Goal: Communication & Community: Answer question/provide support

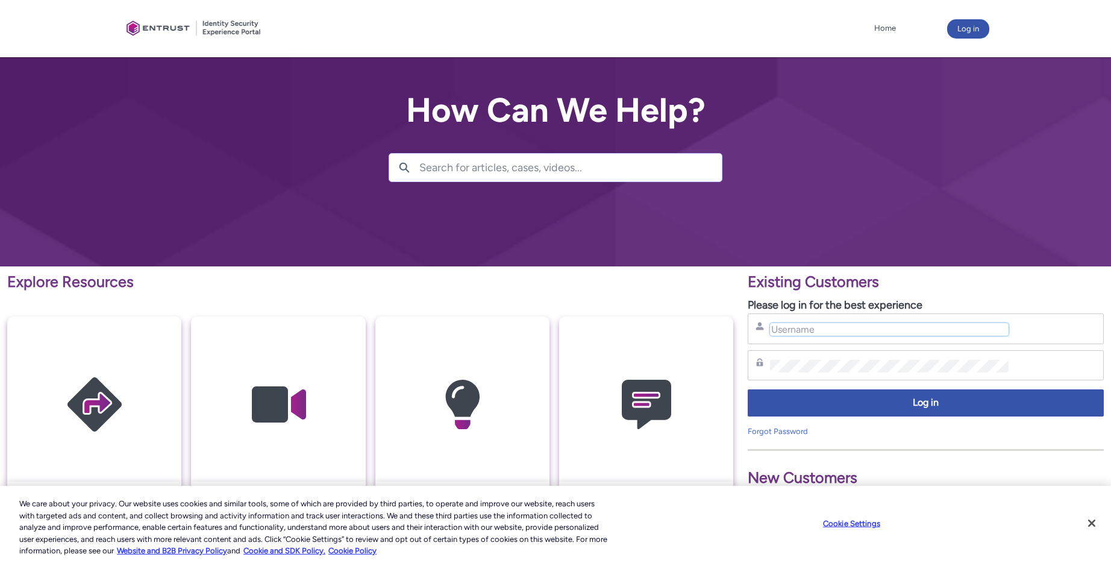
click at [805, 327] on input "Username" at bounding box center [889, 329] width 238 height 13
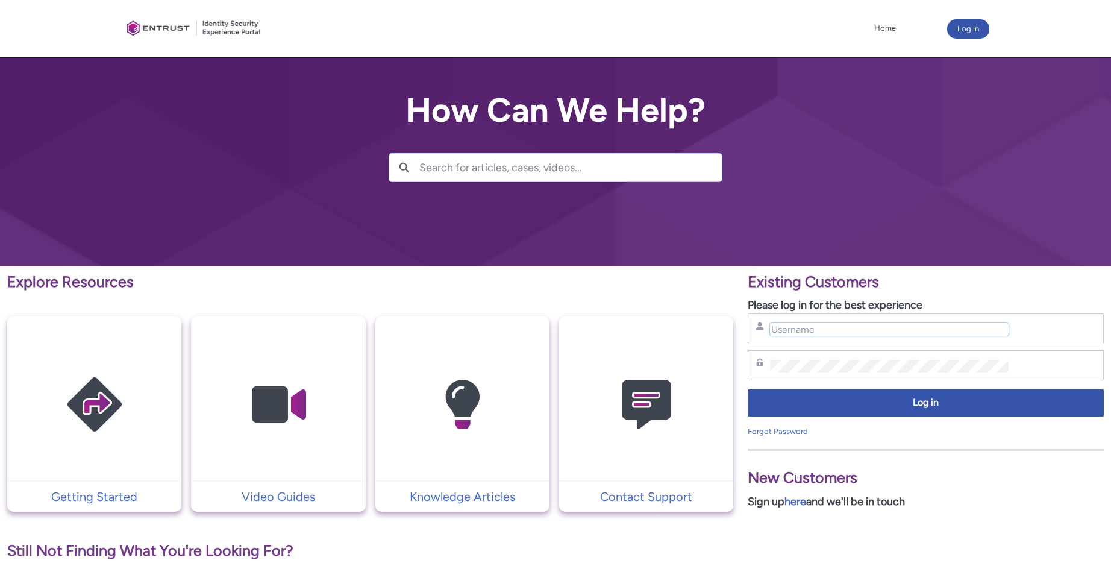
click at [846, 333] on input "Username" at bounding box center [889, 329] width 238 height 13
type input "nrivers@zipcar.com"
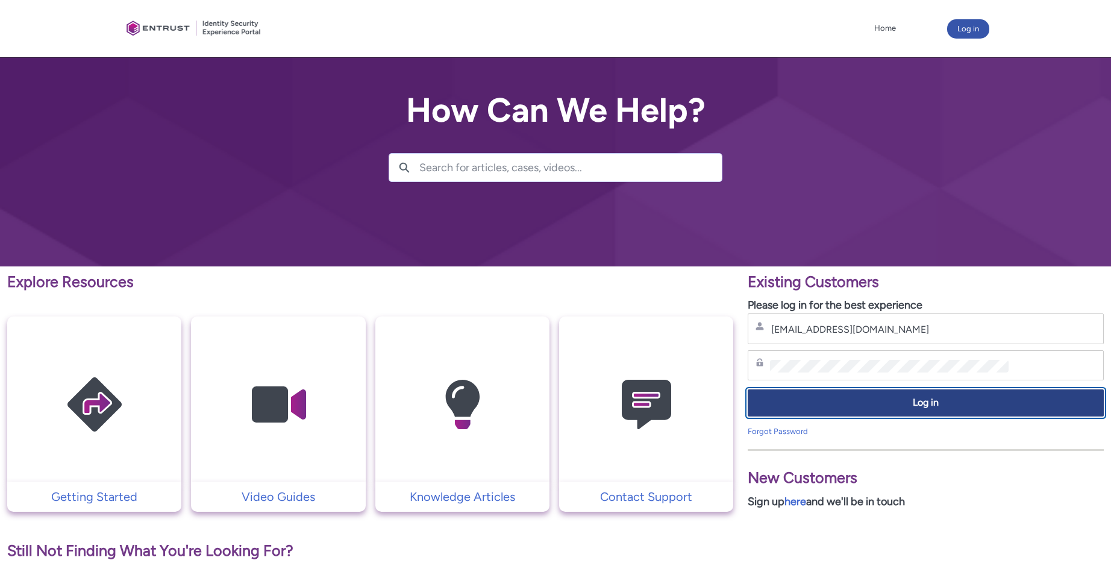
click at [852, 407] on span "Log in" at bounding box center [926, 403] width 341 height 14
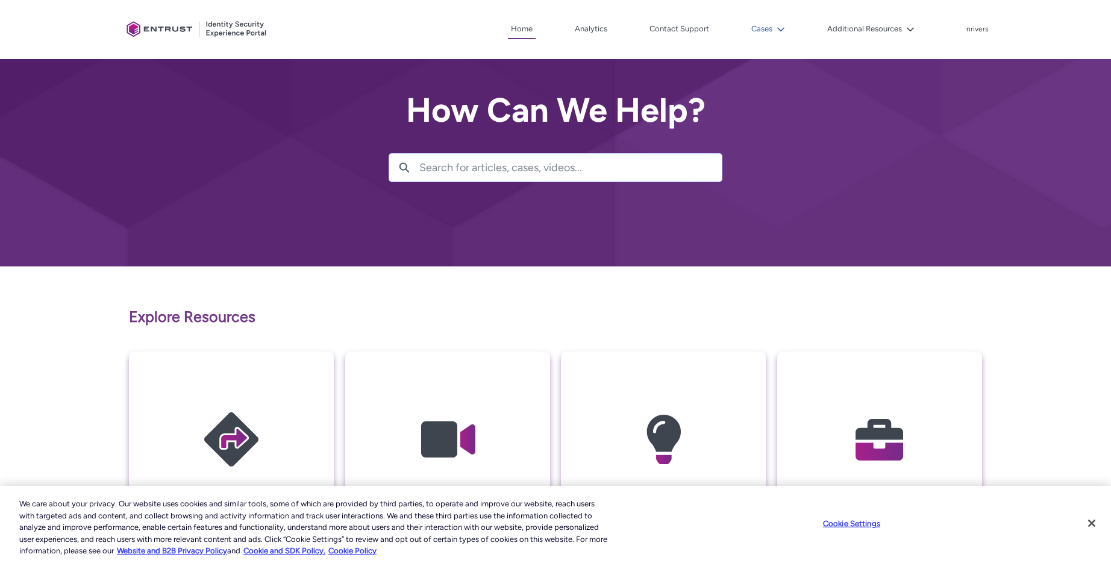
click at [770, 31] on button "Cases" at bounding box center [769, 29] width 40 height 18
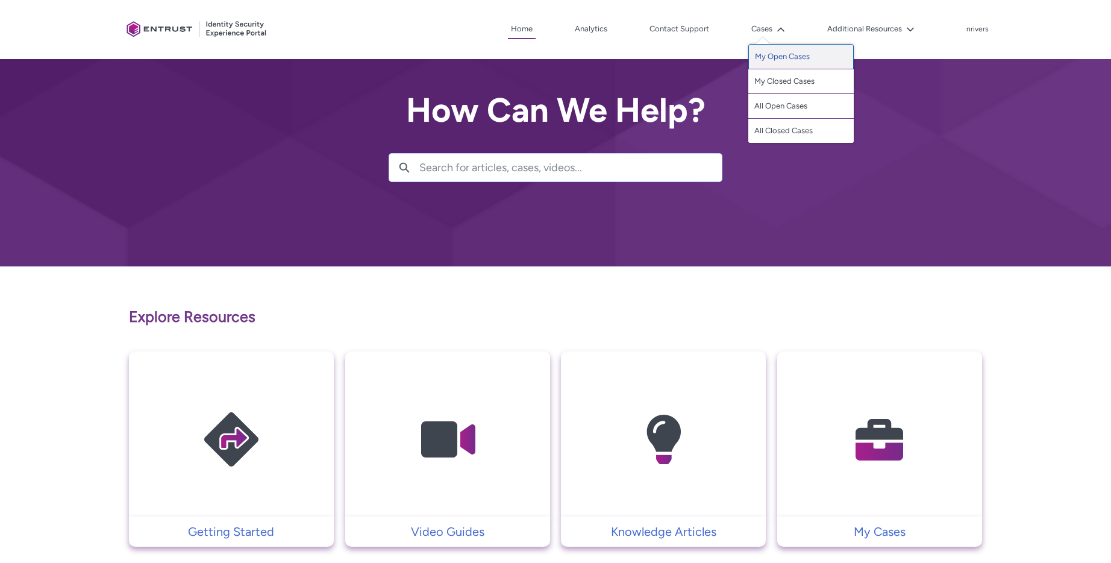
click at [805, 55] on link "My Open Cases" at bounding box center [801, 56] width 105 height 25
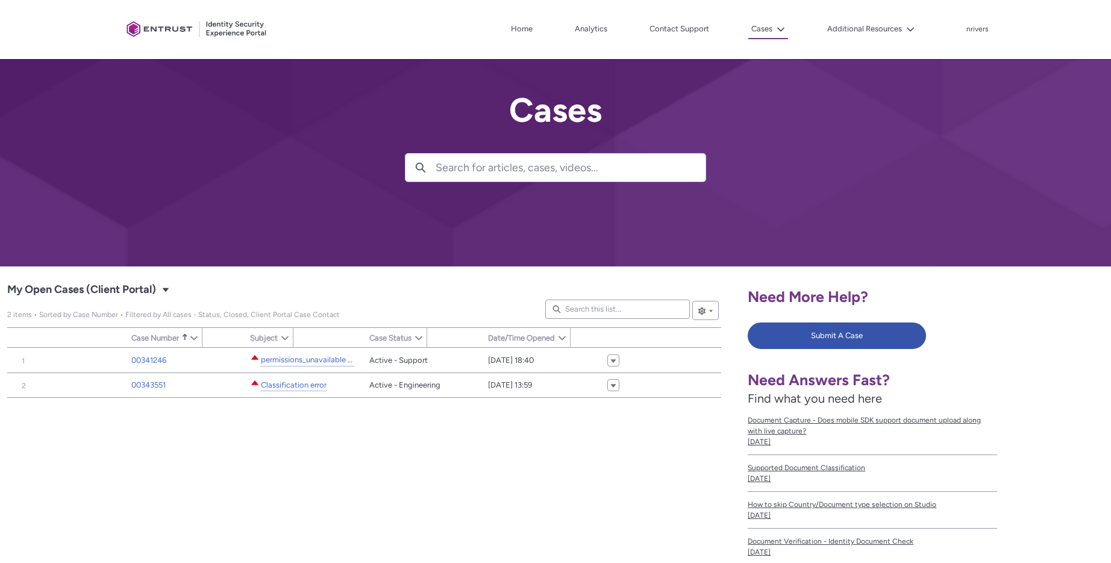
type input "182"
type input "427"
type input "238"
type input "226"
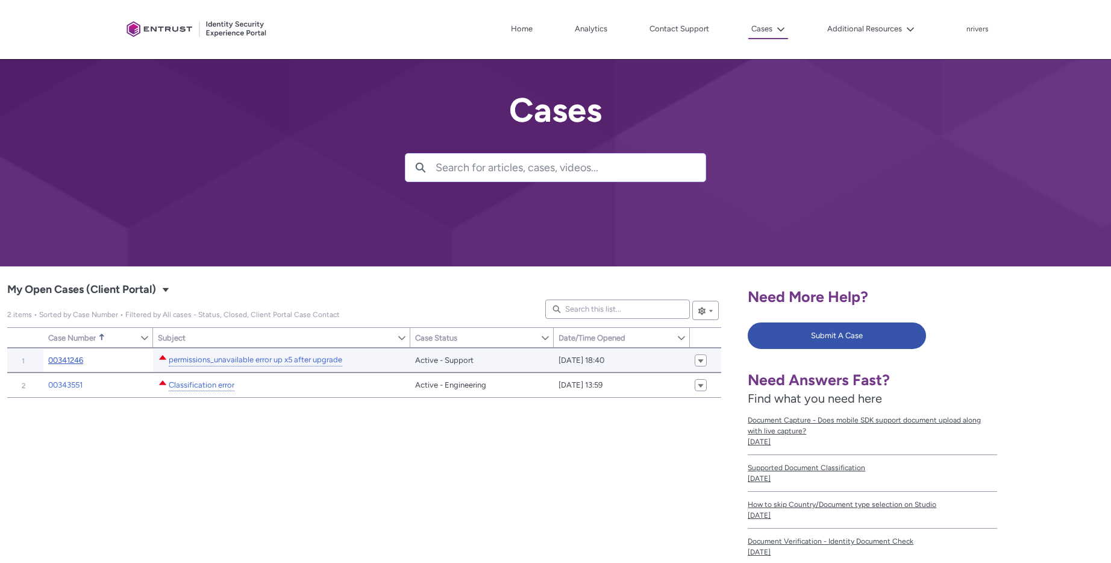
click at [78, 357] on link "00341246" at bounding box center [65, 360] width 35 height 12
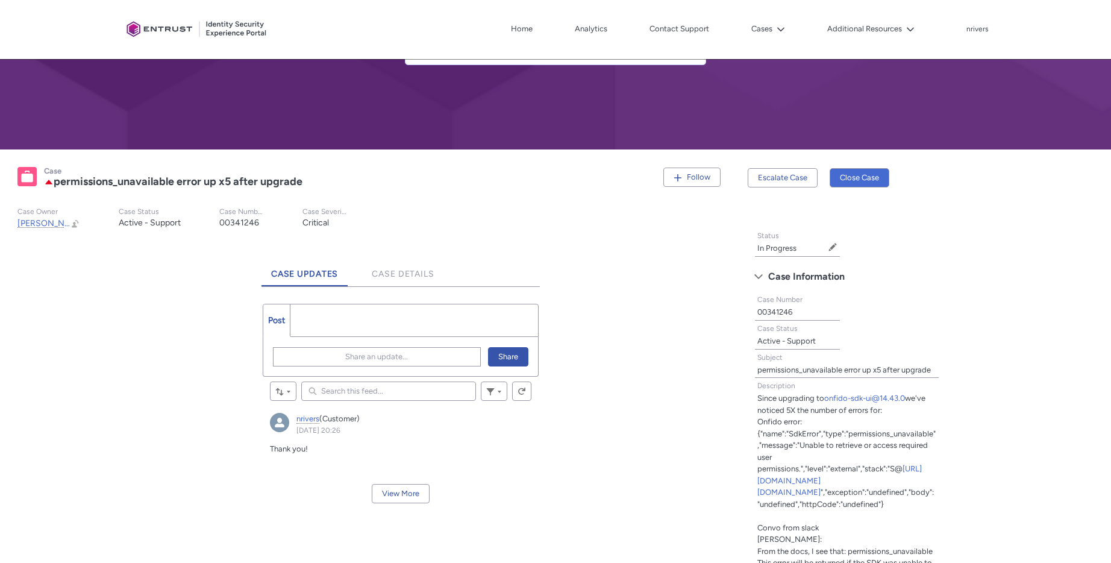
scroll to position [161, 0]
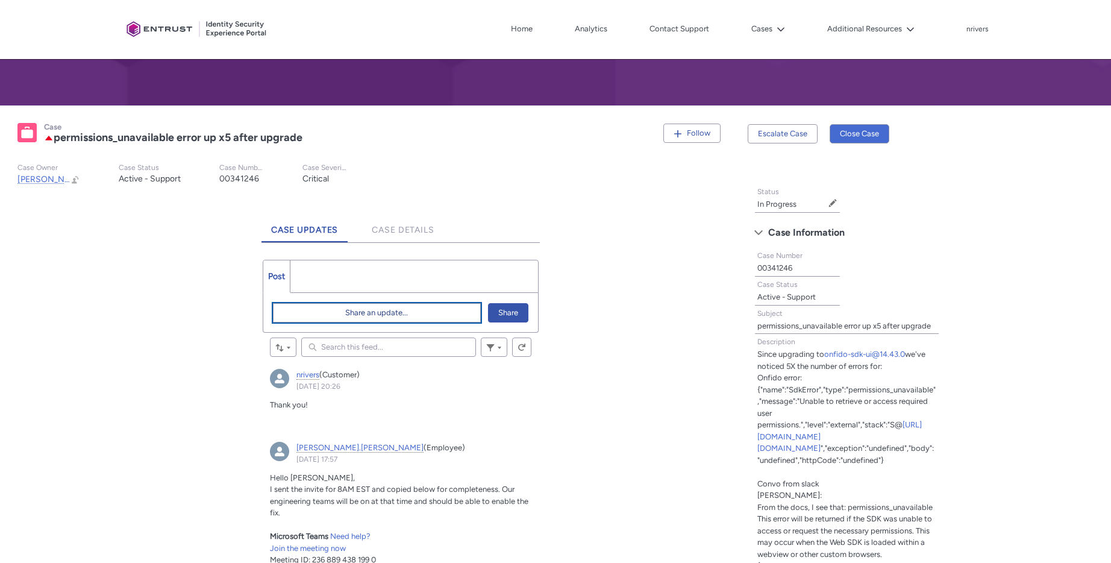
click at [385, 320] on span "Share an update..." at bounding box center [376, 313] width 63 height 18
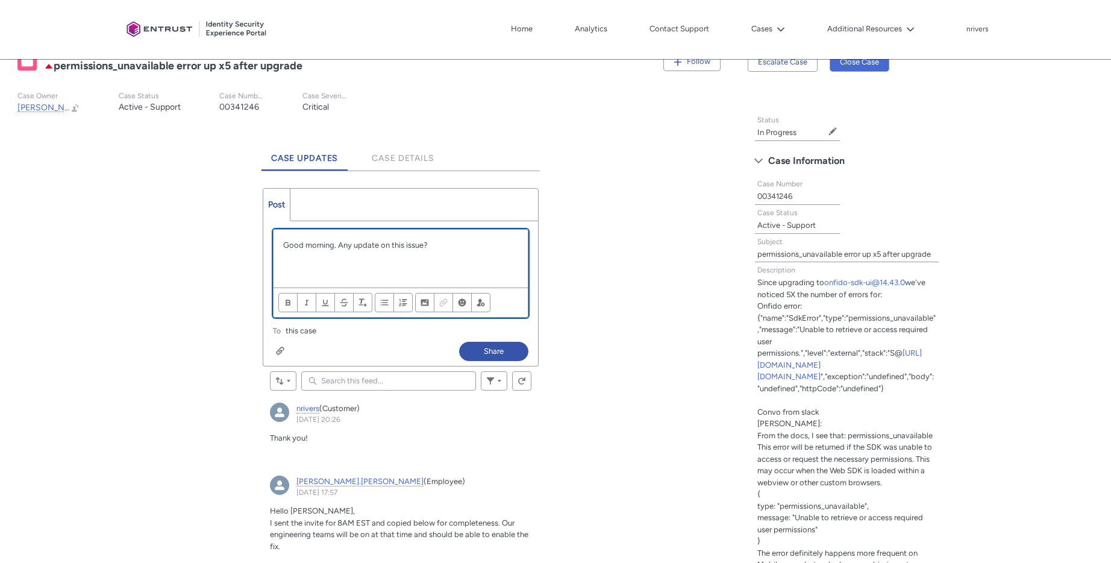
scroll to position [234, 0]
click at [505, 350] on button "Share" at bounding box center [493, 350] width 69 height 19
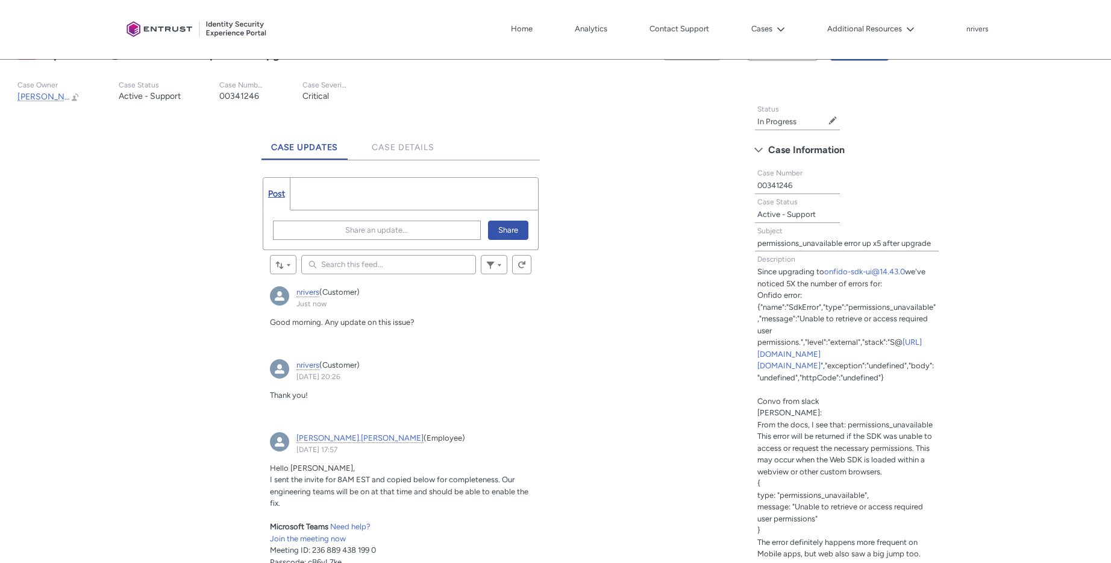
scroll to position [240, 0]
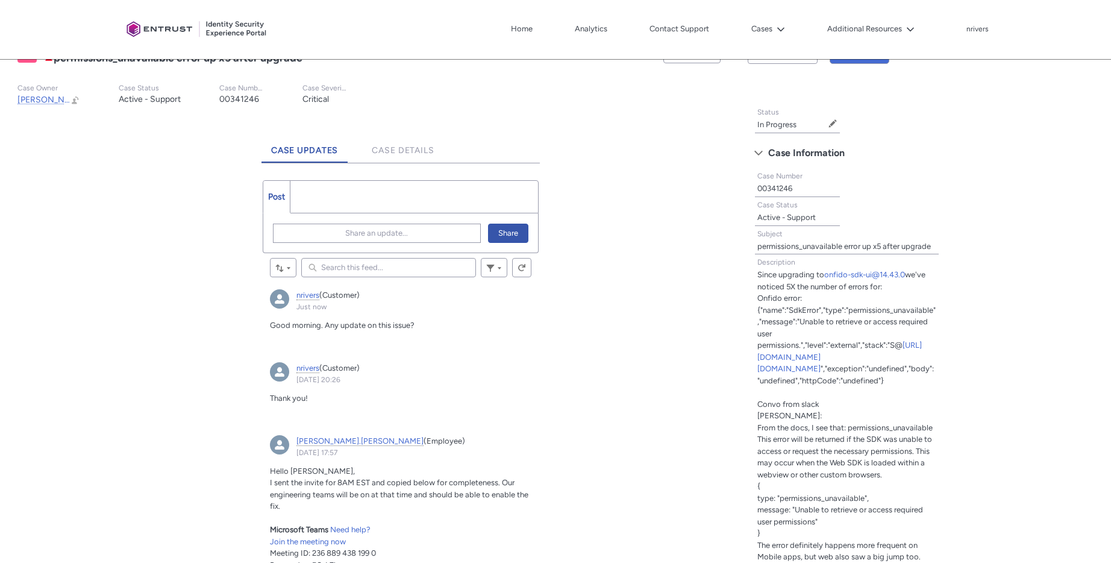
click at [440, 323] on p "Good morning. Any update on this issue?" at bounding box center [401, 325] width 262 height 12
drag, startPoint x: 336, startPoint y: 315, endPoint x: 323, endPoint y: 325, distance: 16.3
click at [333, 318] on article "nrivers (Customer) Just now Actions for this Feed Item Good morning. Any update…" at bounding box center [401, 315] width 276 height 66
drag, startPoint x: 454, startPoint y: 313, endPoint x: 436, endPoint y: 315, distance: 18.1
click at [450, 315] on article "nrivers (Customer) Just now Actions for this Feed Item Good morning. Any update…" at bounding box center [401, 315] width 276 height 66
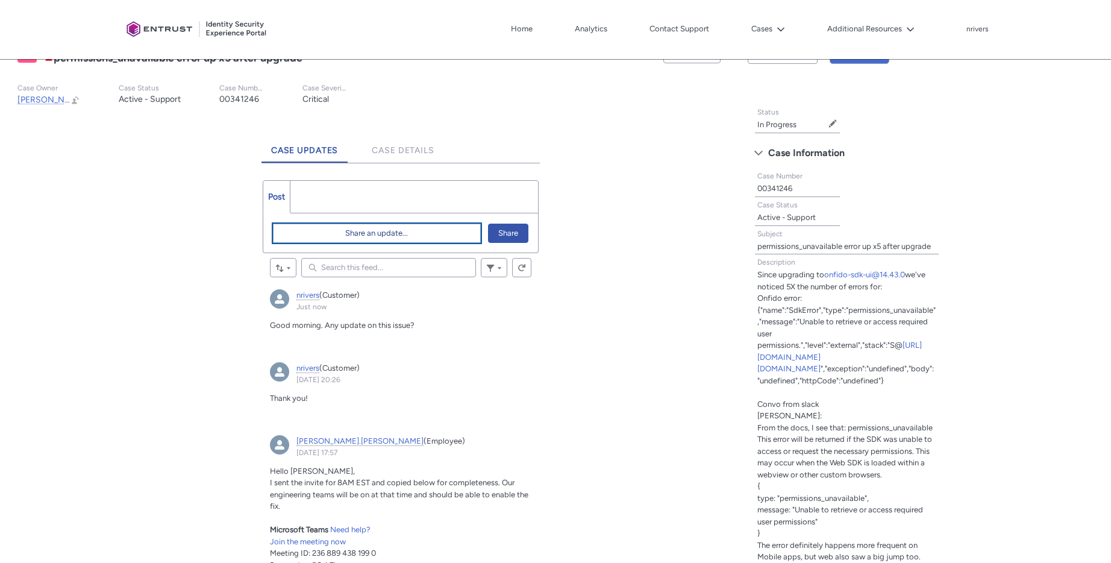
click at [371, 242] on span "Share an update..." at bounding box center [376, 233] width 63 height 18
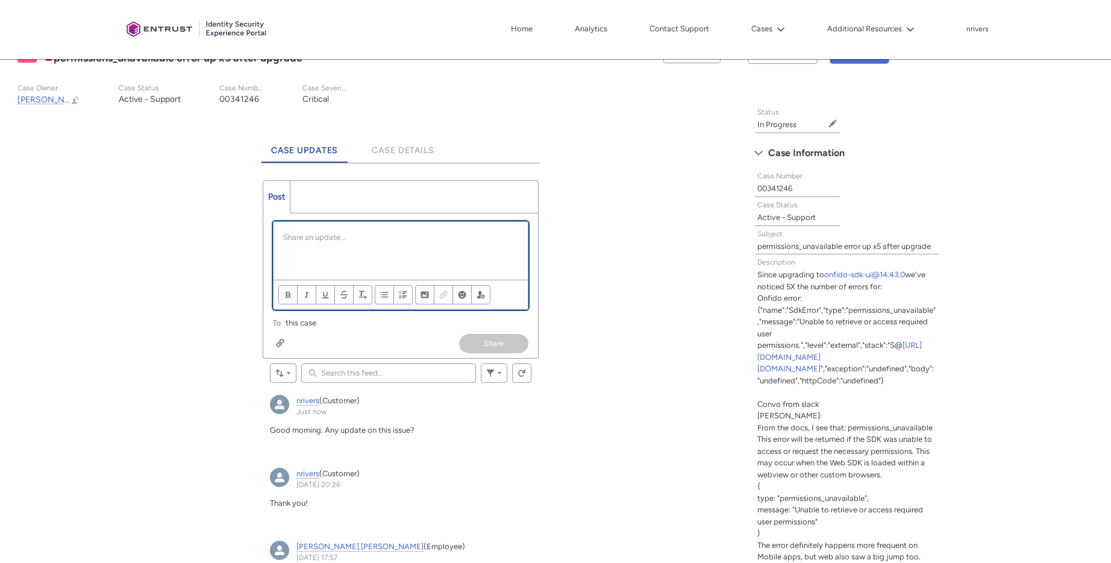
scroll to position [0, 0]
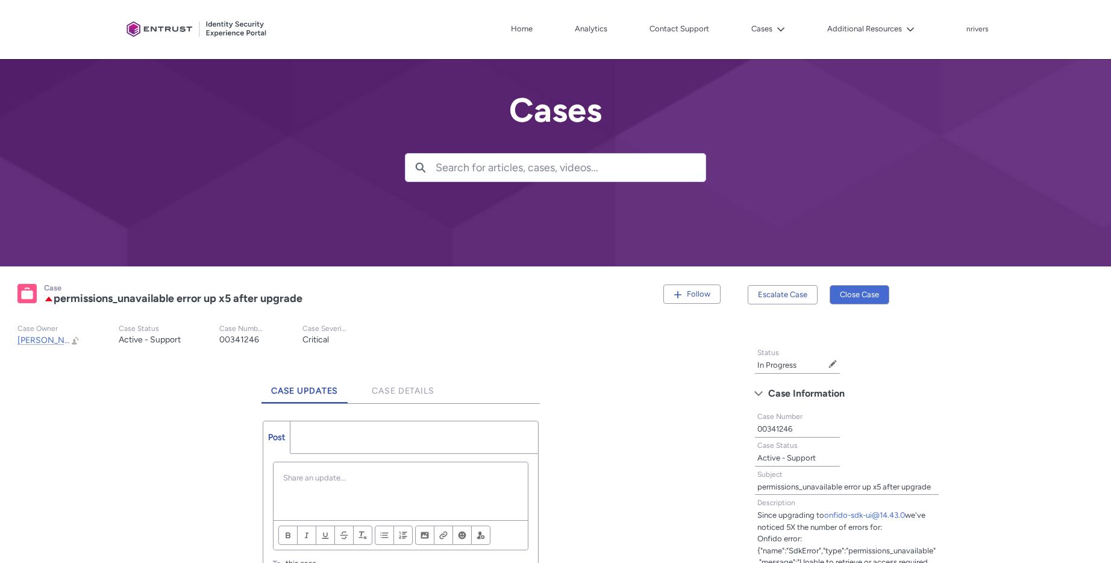
drag, startPoint x: 662, startPoint y: 400, endPoint x: 461, endPoint y: 363, distance: 204.6
click at [765, 27] on button "Cases" at bounding box center [769, 29] width 40 height 18
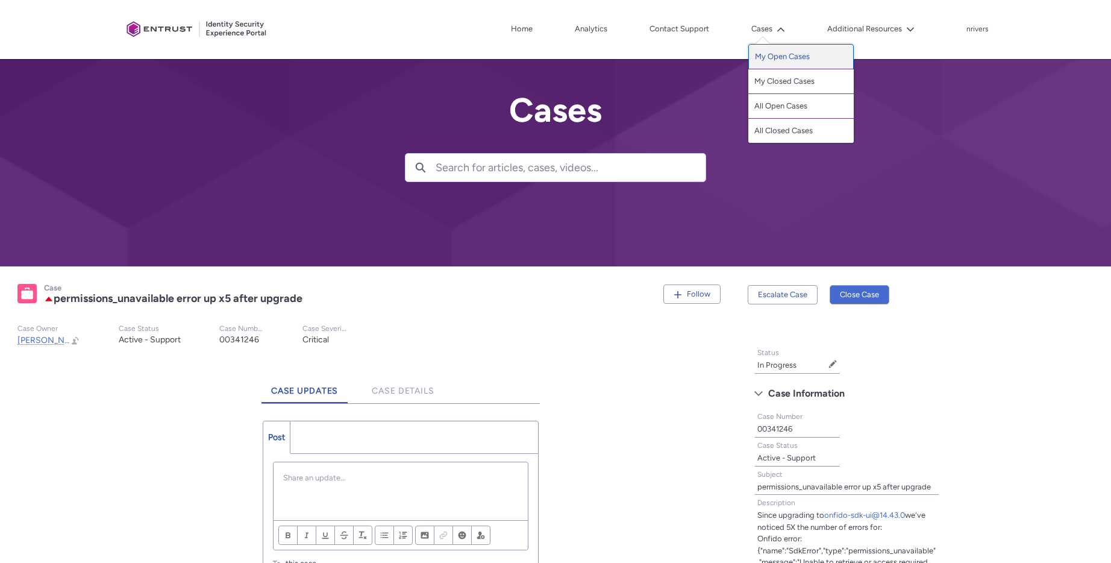
click at [799, 58] on link "My Open Cases" at bounding box center [801, 56] width 105 height 25
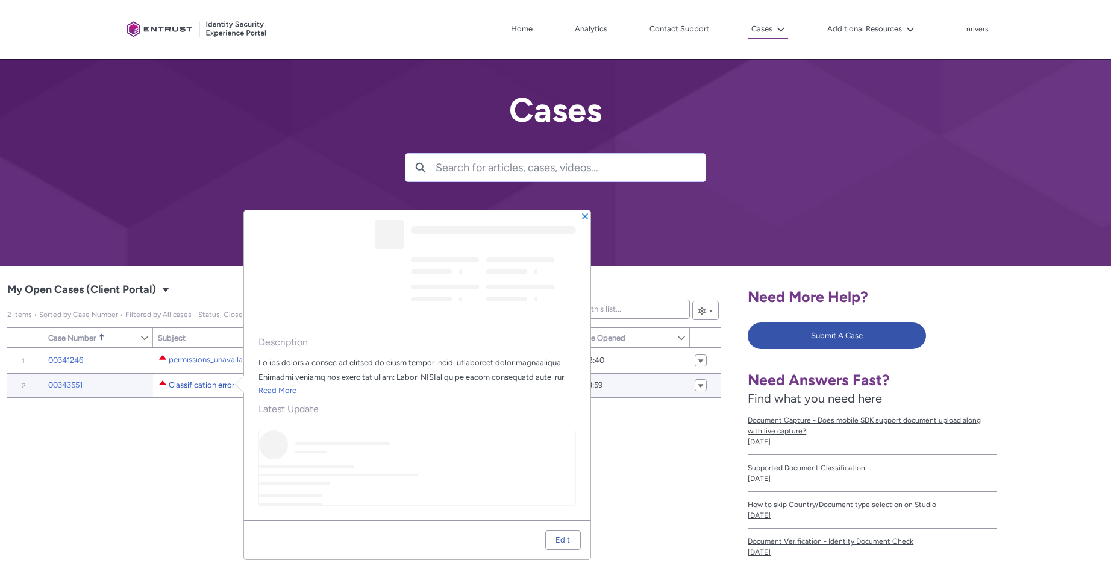
click at [218, 383] on link "Classification error" at bounding box center [202, 385] width 66 height 13
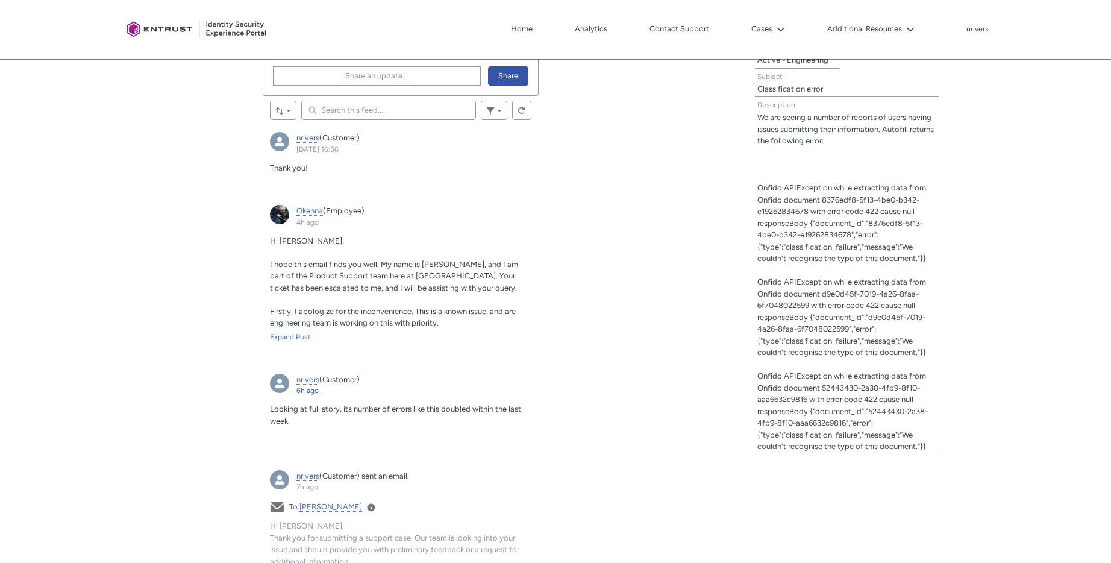
scroll to position [397, 0]
click at [372, 71] on span "Share an update..." at bounding box center [376, 77] width 63 height 18
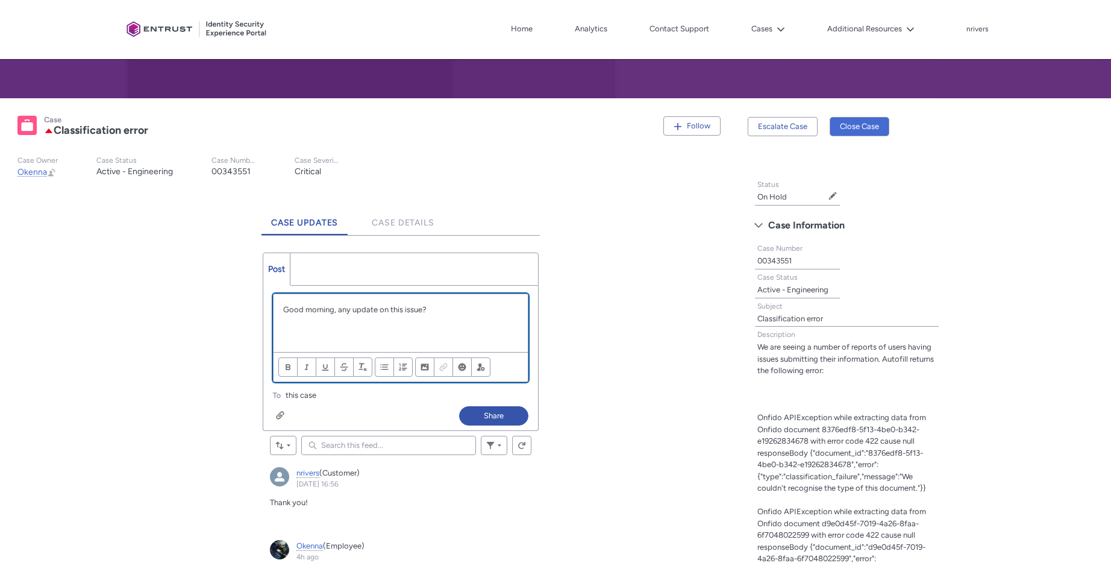
scroll to position [326, 0]
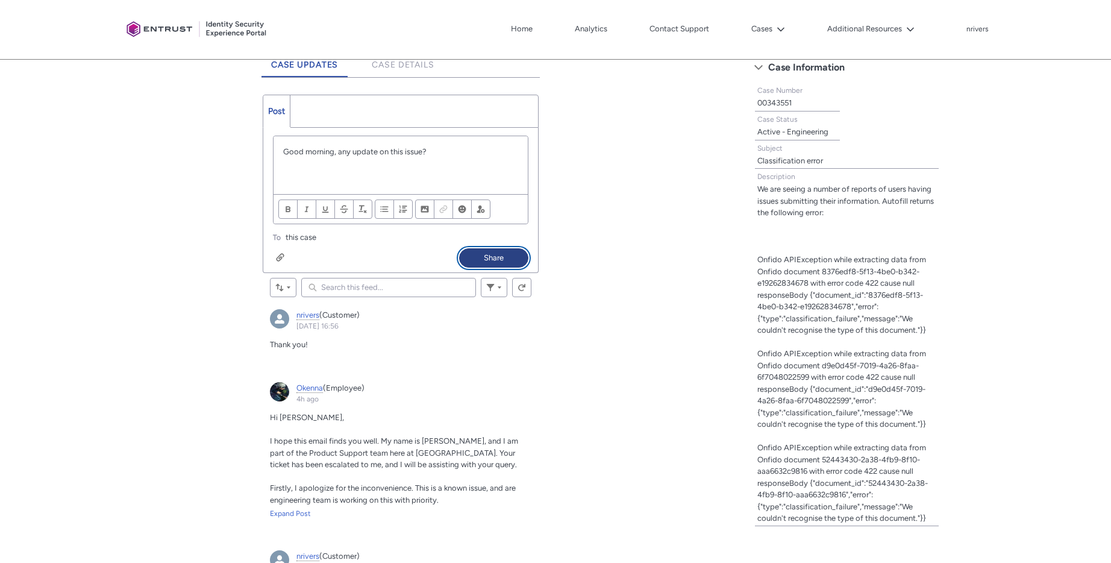
click at [484, 262] on button "Share" at bounding box center [493, 257] width 69 height 19
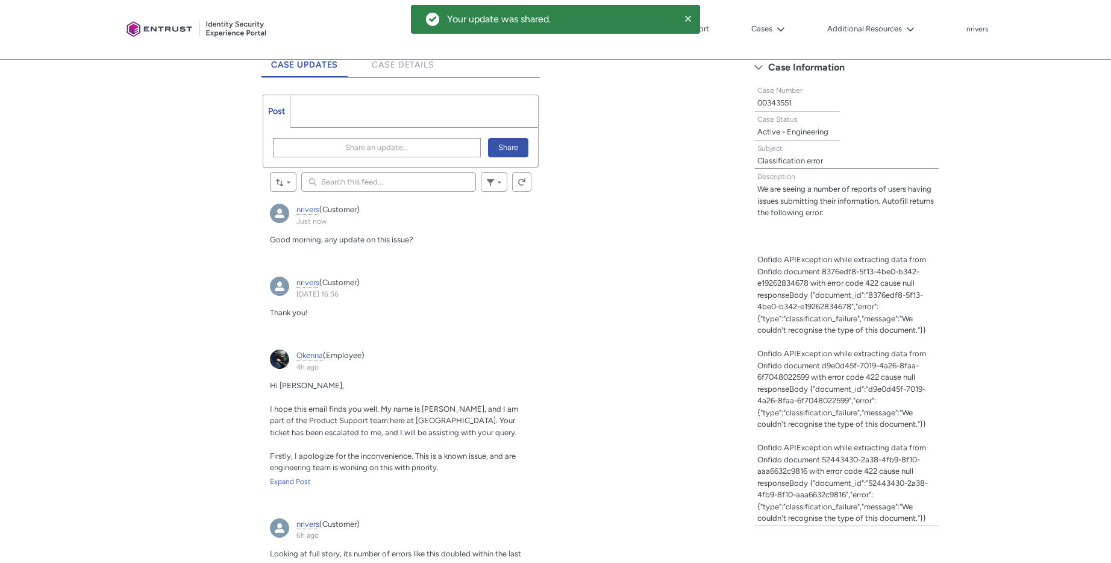
click at [43, 191] on div "Tabs Case Updates Case Details Post More Share an update... Share Review the er…" at bounding box center [370, 545] width 726 height 1002
